Goal: Find contact information: Find contact information

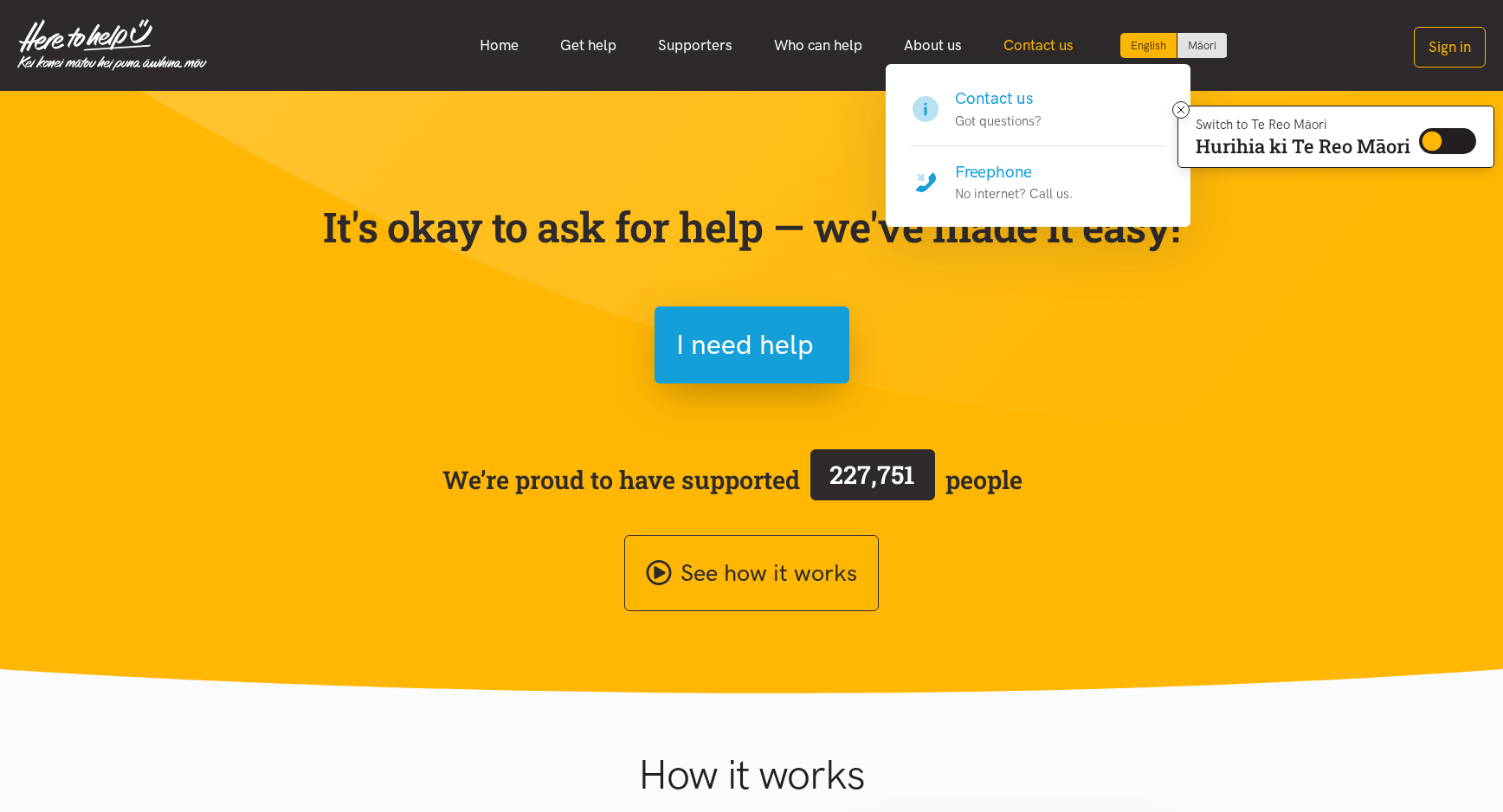
click at [1052, 49] on link "Contact us" at bounding box center [1038, 45] width 111 height 37
click at [996, 110] on p "Got questions?" at bounding box center [998, 121] width 87 height 21
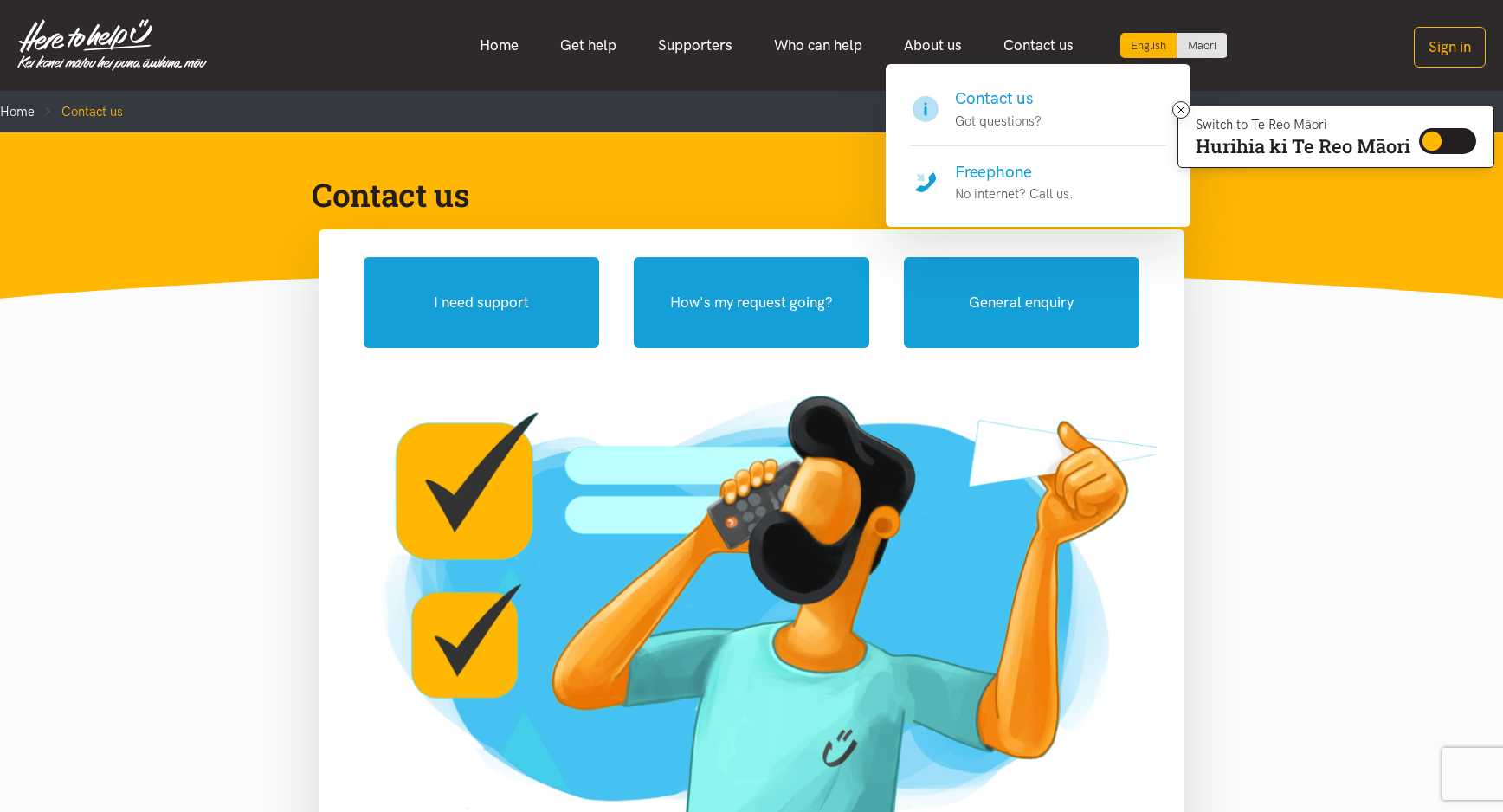
click at [1007, 188] on p "No internet? Call us." at bounding box center [1014, 194] width 118 height 21
